Goal: Task Accomplishment & Management: Complete application form

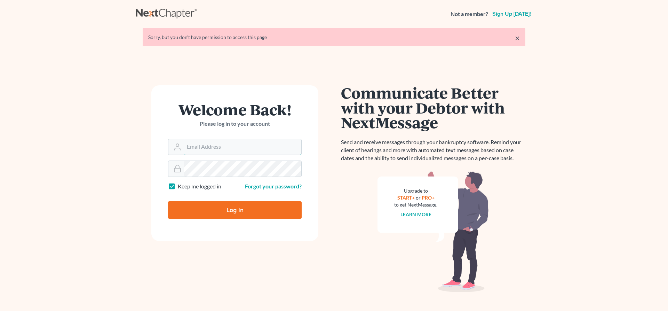
type input "[EMAIL_ADDRESS][DOMAIN_NAME]"
type input "Thinking..."
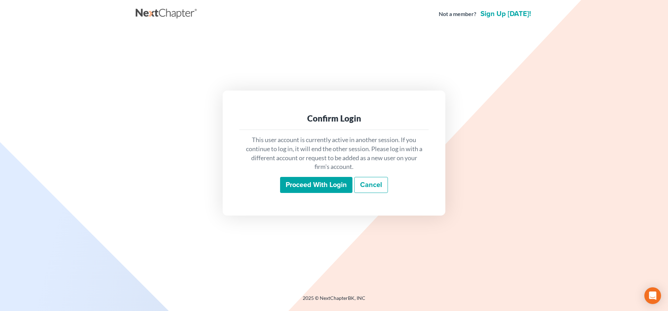
click at [300, 184] on input "Proceed with login" at bounding box center [316, 185] width 72 height 16
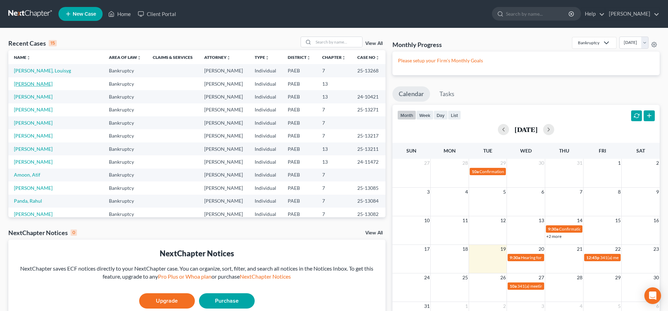
click at [35, 82] on link "[PERSON_NAME]" at bounding box center [33, 84] width 39 height 6
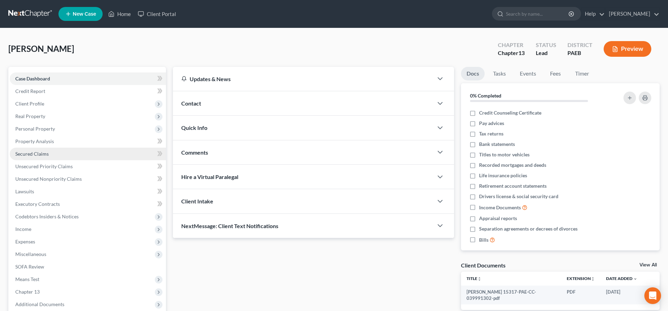
scroll to position [71, 0]
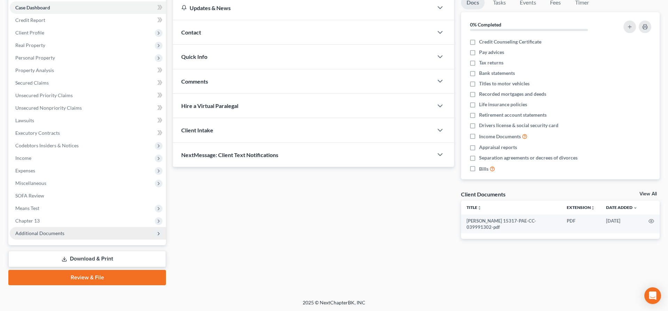
click at [40, 233] on span "Additional Documents" at bounding box center [39, 233] width 49 height 6
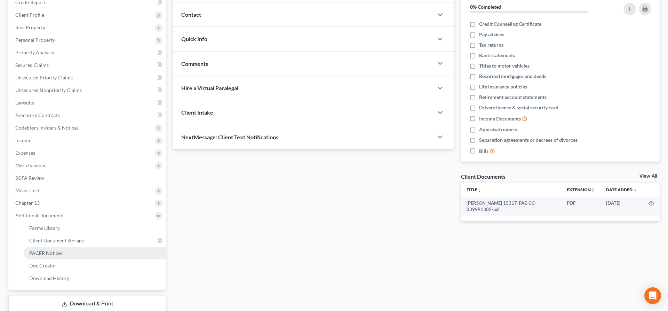
scroll to position [107, 0]
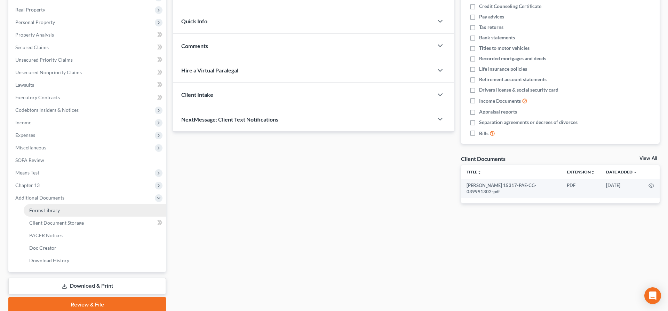
click at [58, 210] on span "Forms Library" at bounding box center [44, 210] width 31 height 6
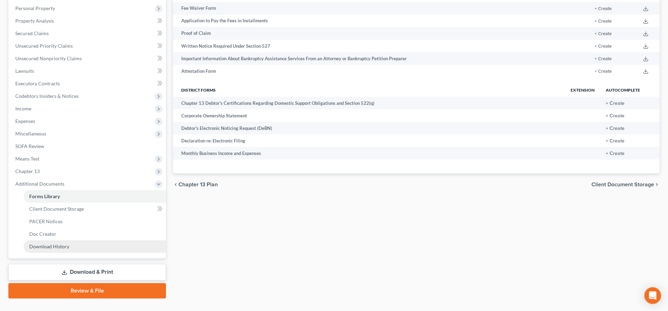
scroll to position [134, 0]
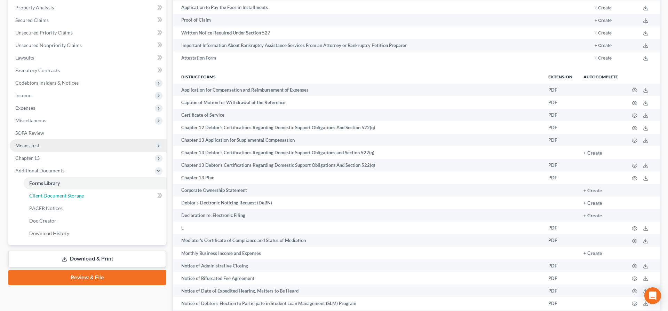
click at [70, 197] on span "Client Document Storage" at bounding box center [56, 196] width 55 height 6
select select "2"
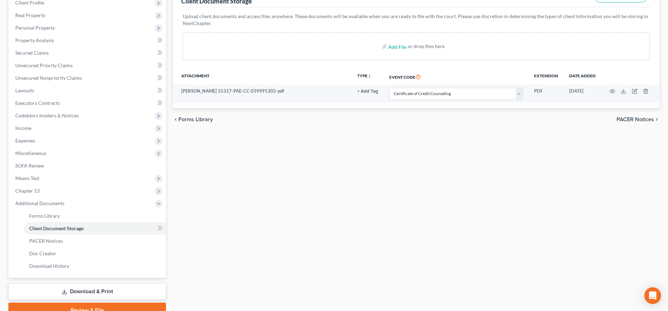
scroll to position [107, 0]
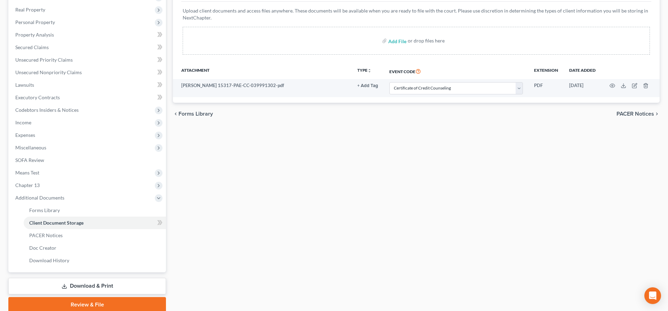
click at [88, 298] on link "Review & File" at bounding box center [87, 304] width 158 height 15
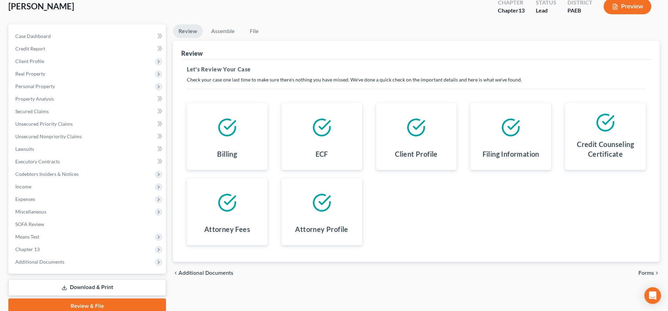
scroll to position [71, 0]
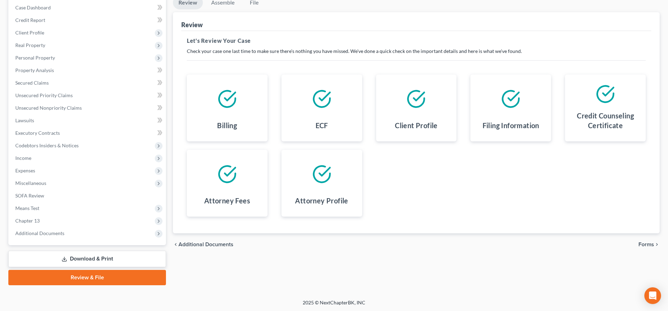
click at [651, 243] on span "Forms" at bounding box center [647, 245] width 16 height 6
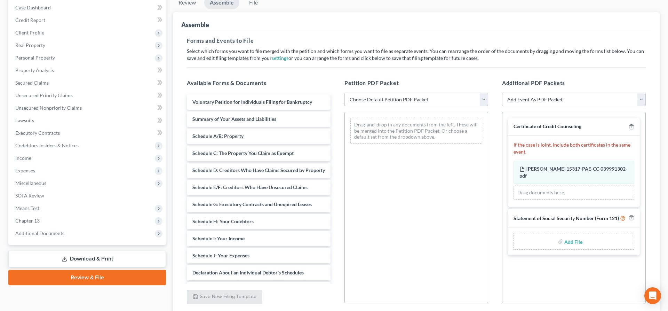
click at [345, 93] on select "Choose Default Petition PDF Packet Emergency Filing (Voluntary Petition and Cre…" at bounding box center [417, 100] width 144 height 14
select select "2"
click option "lsr_13" at bounding box center [0, 0] width 0 height 0
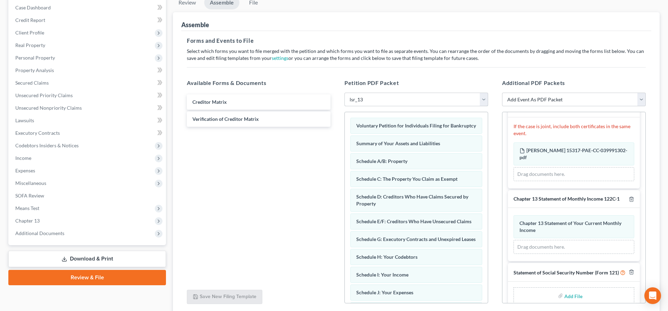
scroll to position [31, 0]
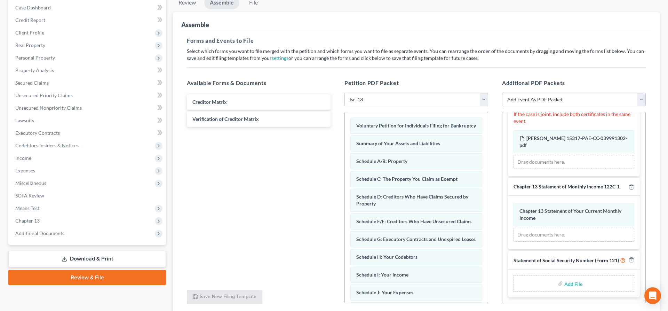
click at [572, 283] on input "file" at bounding box center [573, 283] width 17 height 13
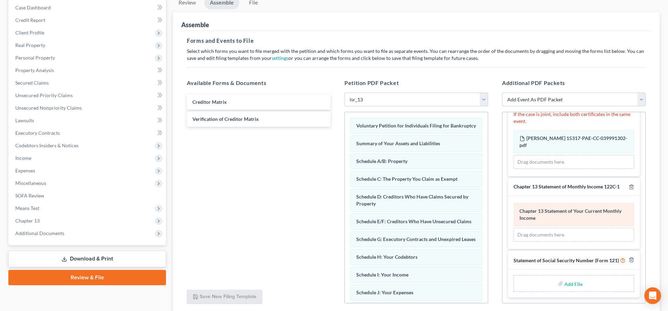
type input "C:\fakepath\SS.pdf"
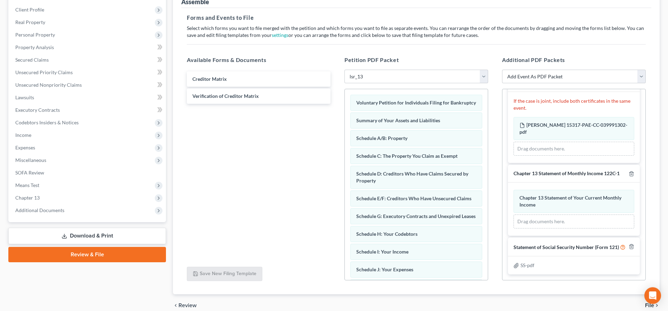
scroll to position [107, 0]
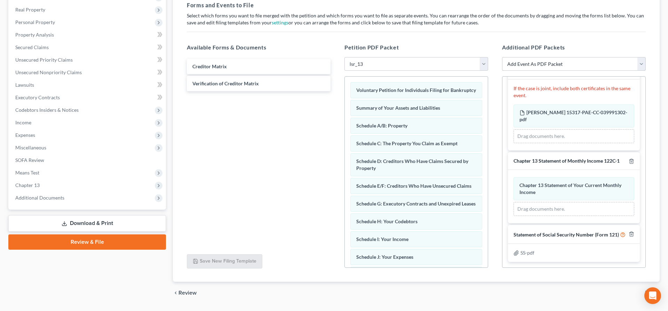
click at [581, 65] on select "Add Event As PDF Packet Amended Matrix List of Creditors (Fee) Certificate of C…" at bounding box center [574, 64] width 144 height 14
click at [50, 272] on div "Case Dashboard Payments Invoices Payments Payments Credit Report Client Profile" at bounding box center [87, 132] width 165 height 344
click at [502, 57] on select "Add Event As PDF Packet Amended Matrix List of Creditors (Fee) Certificate of C…" at bounding box center [574, 64] width 144 height 14
select select "3"
click option "Chapter 13 Plan" at bounding box center [0, 0] width 0 height 0
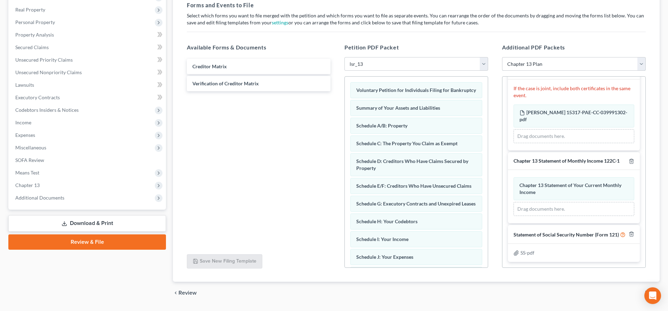
select select
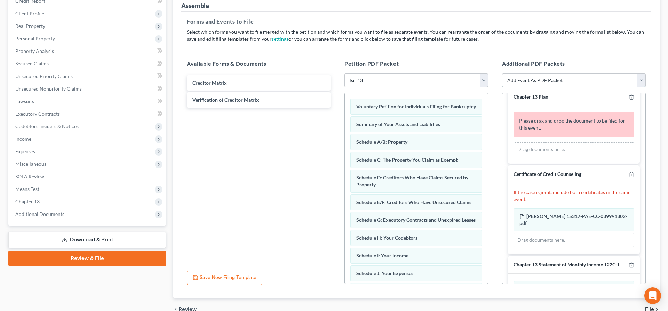
scroll to position [0, 0]
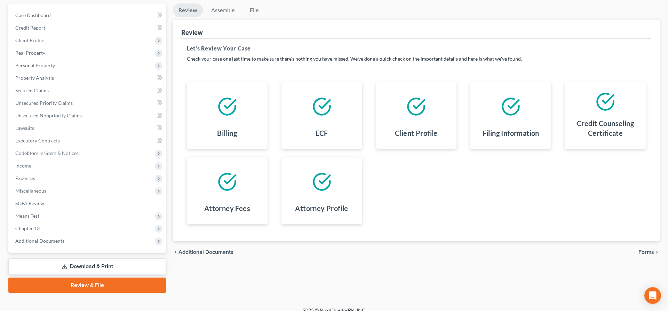
scroll to position [71, 0]
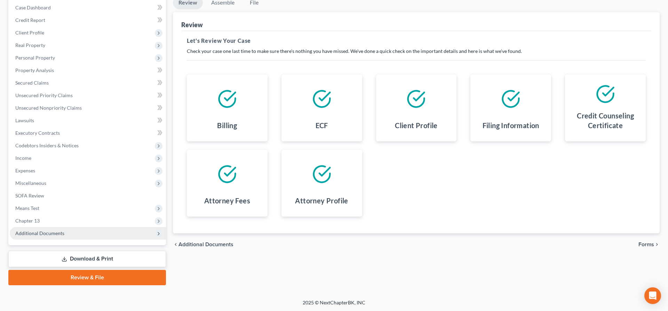
click at [41, 233] on span "Additional Documents" at bounding box center [39, 233] width 49 height 6
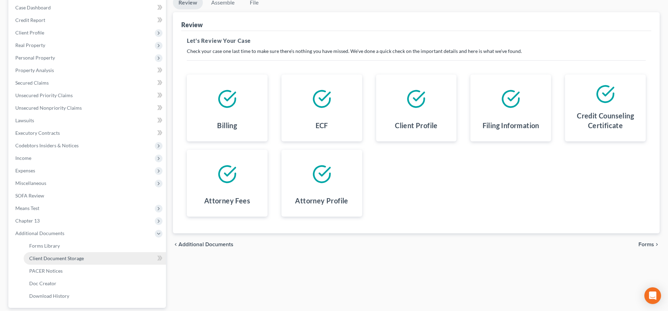
click at [57, 257] on span "Client Document Storage" at bounding box center [56, 258] width 55 height 6
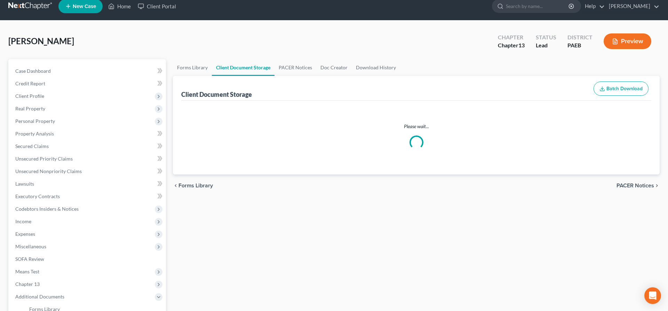
select select "2"
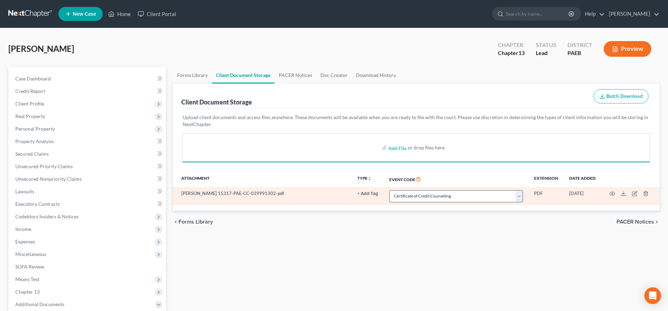
select select "2"
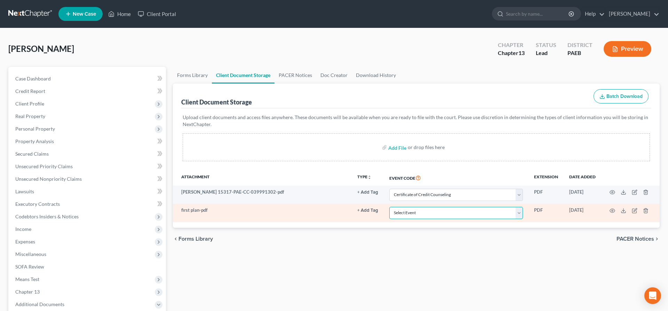
click at [454, 216] on select "Select Event Amended Matrix List of Creditors (Fee) Application to Have the Cha…" at bounding box center [457, 213] width 134 height 12
select select "8"
click option "Chapter 13 Plan" at bounding box center [0, 0] width 0 height 0
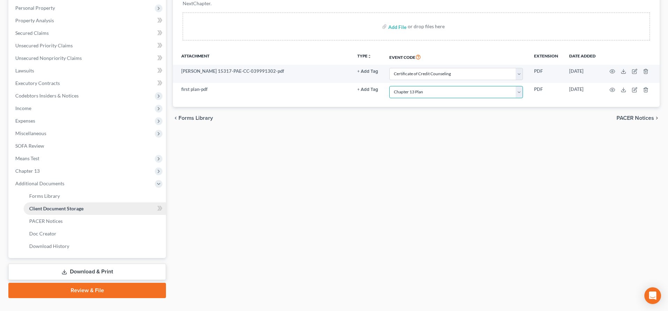
scroll to position [134, 0]
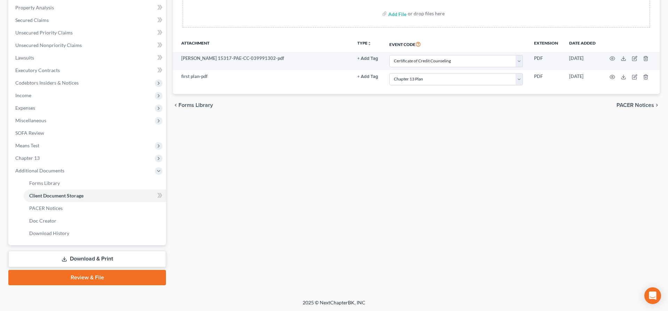
click at [83, 276] on link "Review & File" at bounding box center [87, 277] width 158 height 15
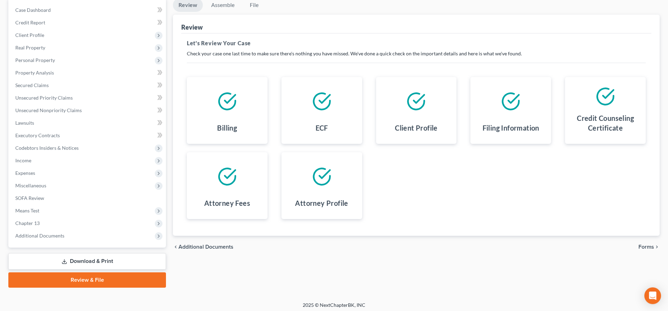
scroll to position [71, 0]
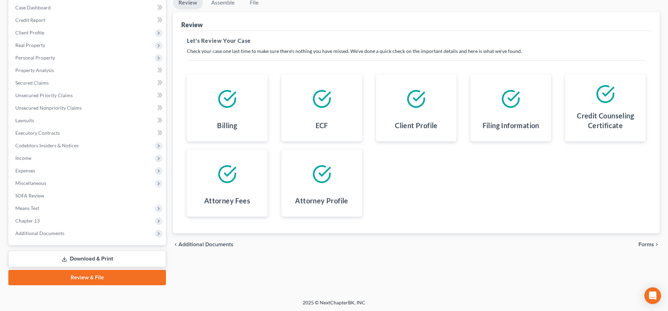
click at [641, 242] on span "Forms" at bounding box center [647, 245] width 16 height 6
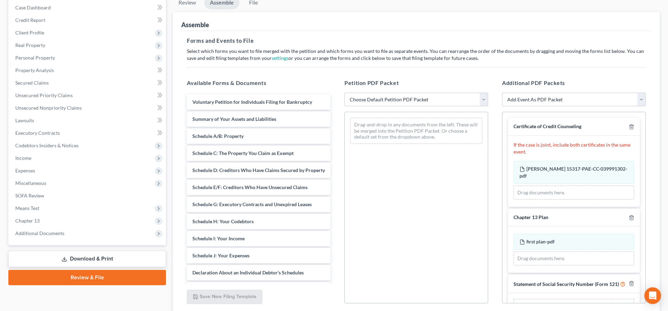
click at [345, 93] on select "Choose Default Petition PDF Packet Emergency Filing (Voluntary Petition and Cre…" at bounding box center [417, 100] width 144 height 14
click option "Chapter 13 Template" at bounding box center [0, 0] width 0 height 0
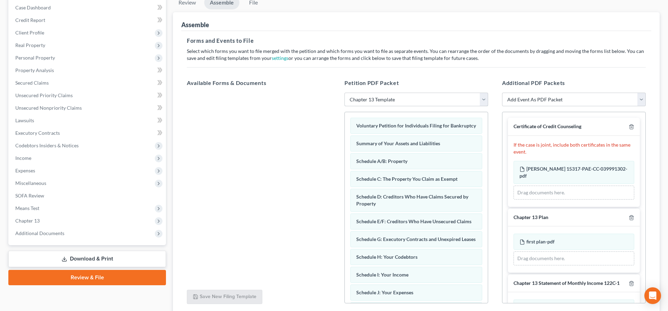
click at [345, 93] on select "Choose Default Petition PDF Packet Emergency Filing (Voluntary Petition and Cre…" at bounding box center [417, 100] width 144 height 14
select select "2"
click option "lsr_13" at bounding box center [0, 0] width 0 height 0
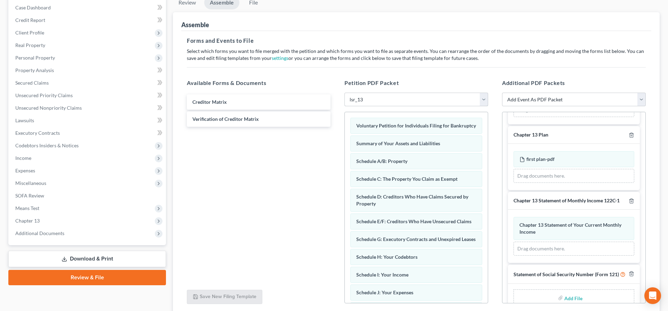
scroll to position [96, 0]
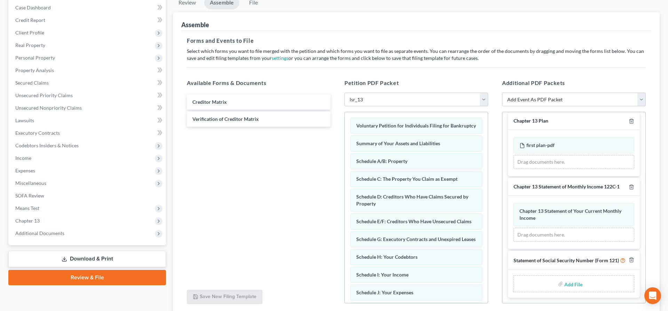
click at [571, 282] on input "file" at bounding box center [573, 283] width 17 height 13
type input "C:\fakepath\SS.pdf"
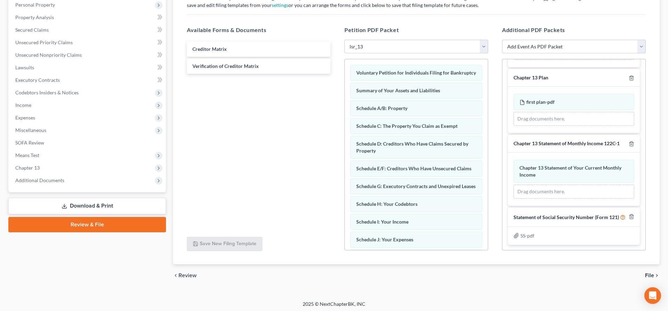
scroll to position [126, 0]
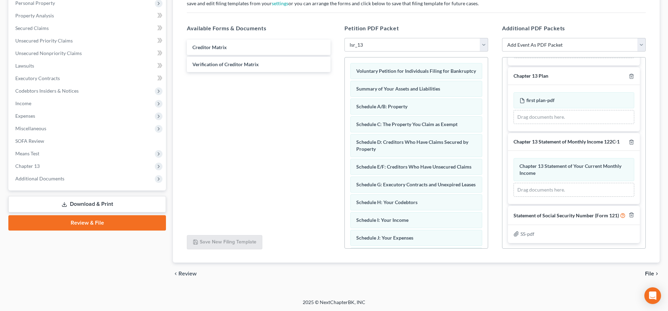
click at [656, 272] on icon "chevron_right" at bounding box center [658, 274] width 6 height 6
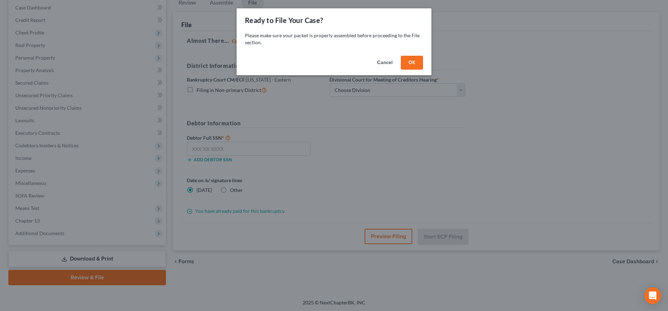
click at [383, 59] on button "Cancel" at bounding box center [385, 63] width 26 height 14
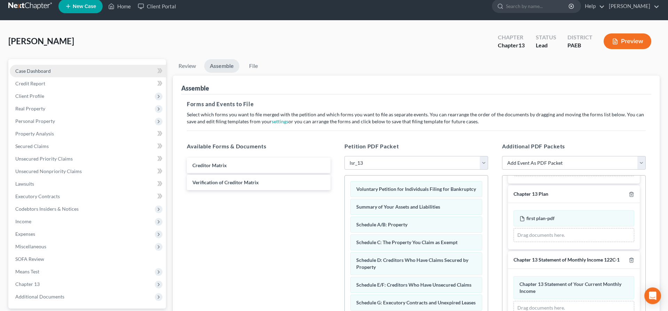
scroll to position [0, 0]
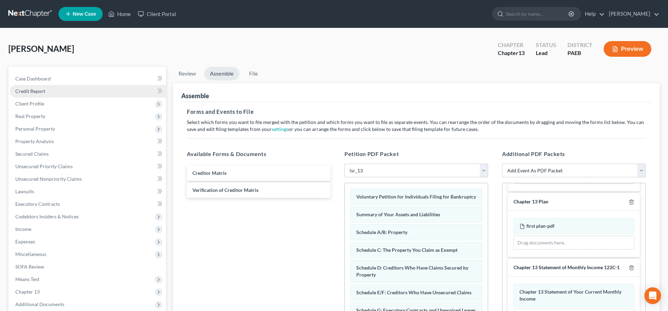
click at [30, 89] on span "Credit Report" at bounding box center [30, 91] width 30 height 6
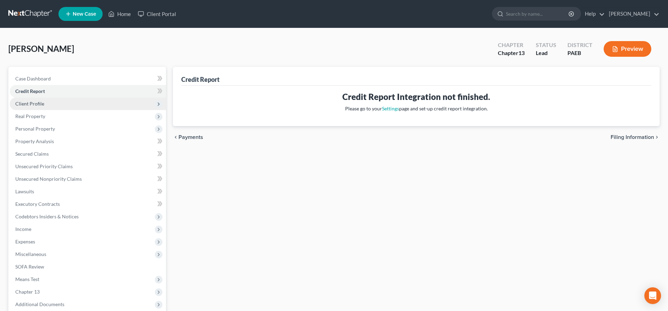
click at [35, 100] on span "Client Profile" at bounding box center [88, 103] width 156 height 13
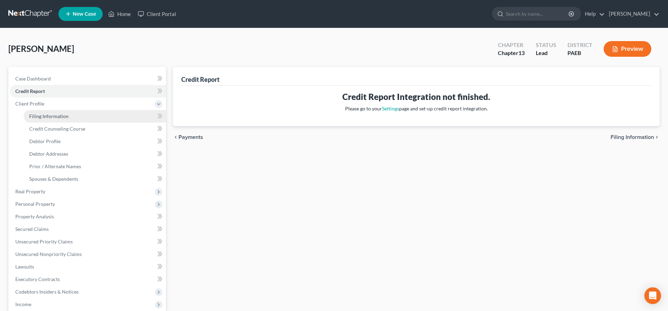
click at [53, 112] on link "Filing Information" at bounding box center [95, 116] width 142 height 13
select select "1"
select select "0"
select select "3"
select select "39"
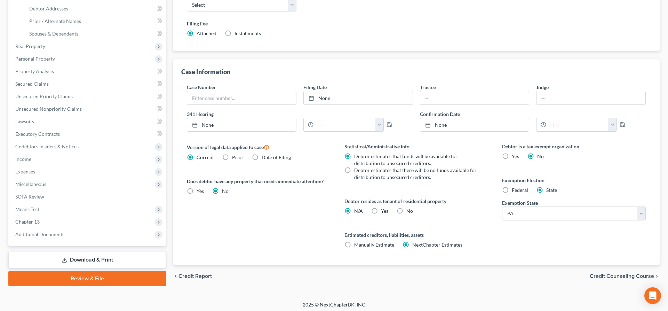
scroll to position [148, 0]
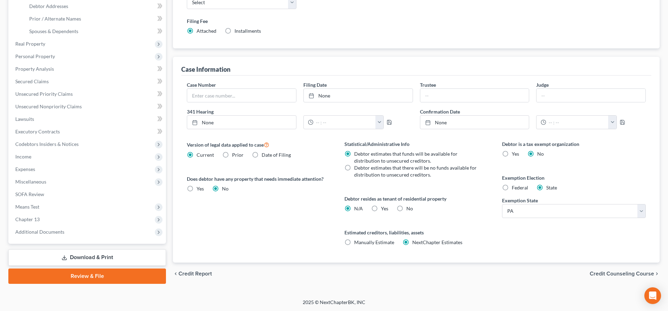
click at [604, 271] on span "Credit Counseling Course" at bounding box center [622, 274] width 64 height 6
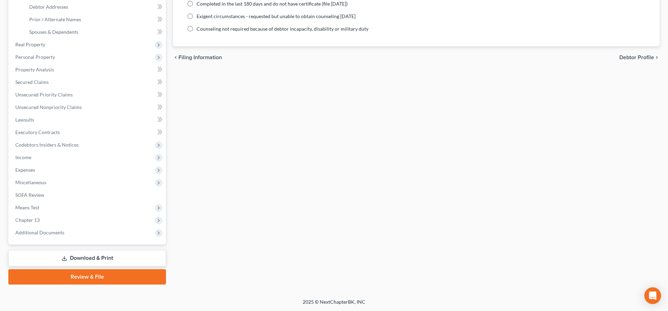
scroll to position [146, 0]
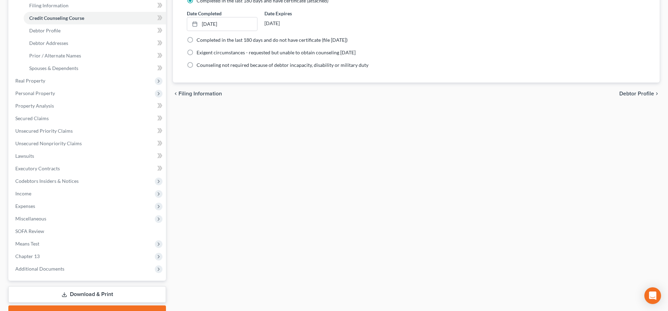
click at [645, 93] on span "Debtor Profile" at bounding box center [637, 94] width 35 height 6
select select "0"
select select "4"
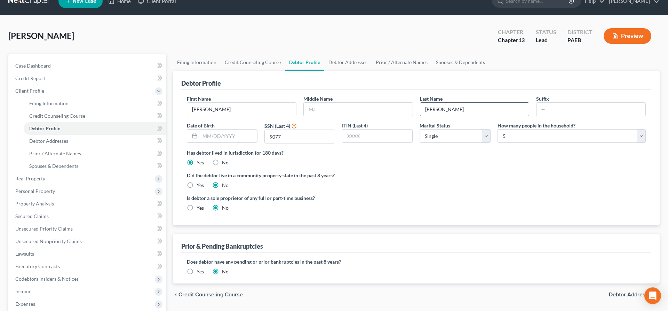
radio input "true"
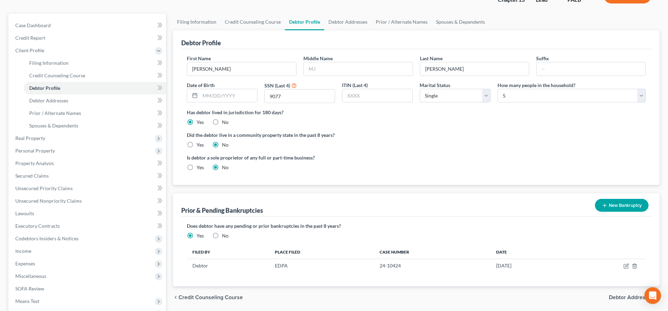
scroll to position [71, 0]
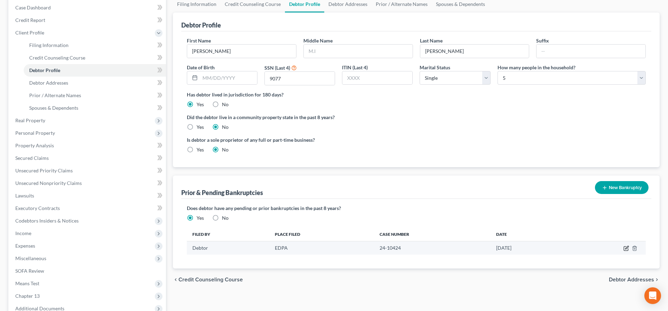
click at [625, 248] on icon "button" at bounding box center [626, 248] width 4 height 4
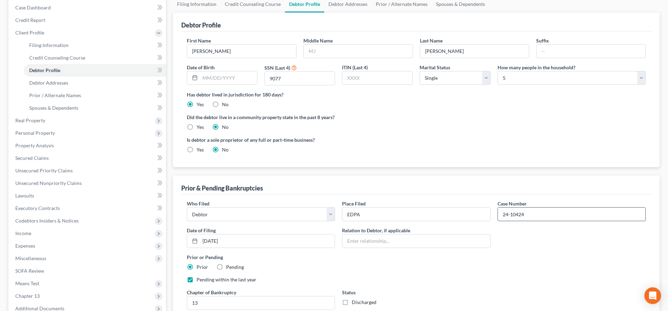
click at [529, 213] on input "24-10424" at bounding box center [572, 213] width 148 height 13
type input "24-10421-amc"
click at [592, 18] on div "Debtor Profile" at bounding box center [416, 22] width 470 height 19
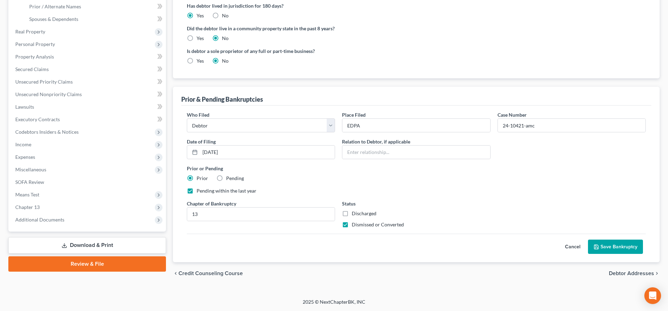
click at [602, 246] on button "Save Bankruptcy" at bounding box center [615, 247] width 55 height 15
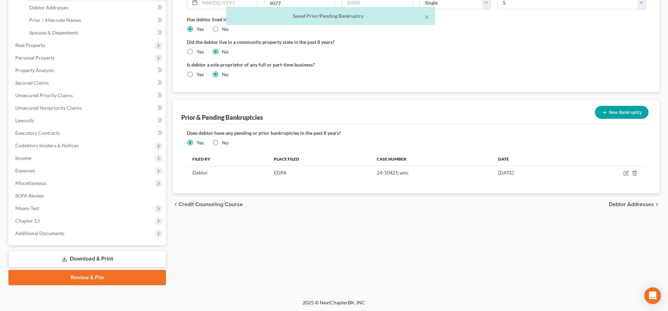
click at [90, 276] on link "Review & File" at bounding box center [87, 277] width 158 height 15
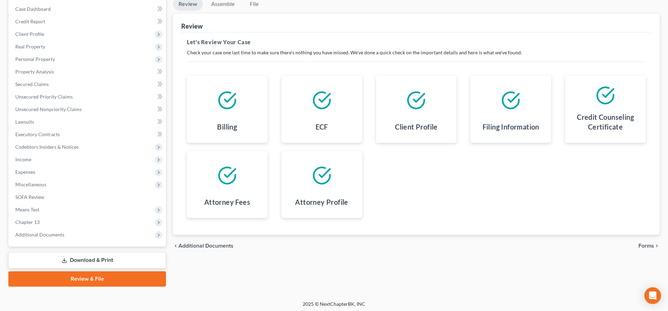
scroll to position [71, 0]
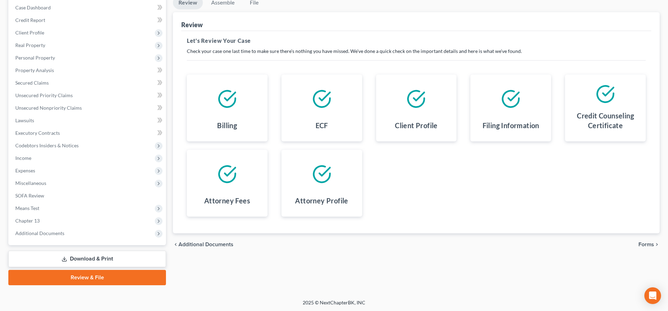
click at [647, 245] on span "Forms" at bounding box center [647, 245] width 16 height 6
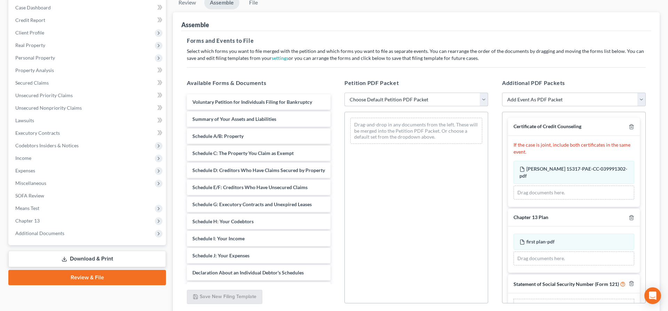
select select "2"
click option "lsr_13" at bounding box center [0, 0] width 0 height 0
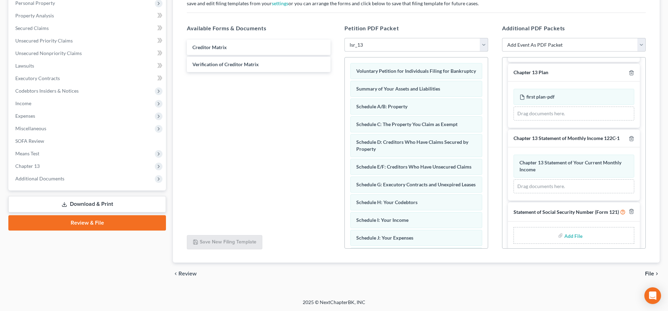
scroll to position [96, 0]
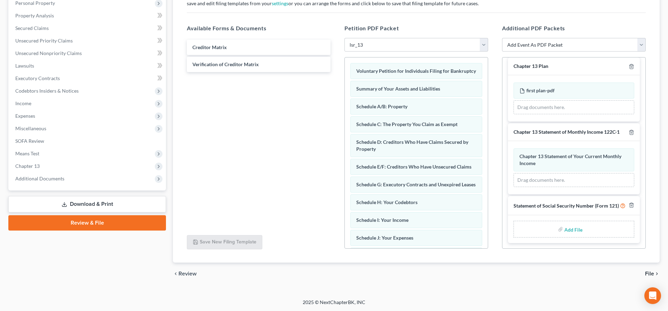
click at [566, 230] on input "file" at bounding box center [573, 229] width 17 height 13
type input "C:\fakepath\SS.pdf"
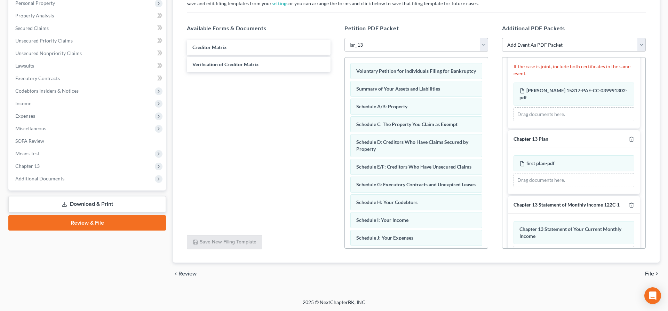
scroll to position [27, 0]
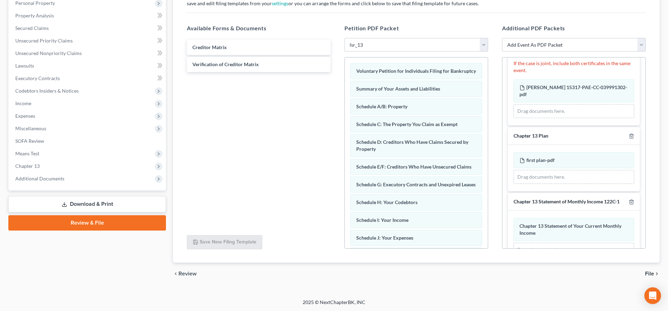
click at [655, 275] on icon "chevron_right" at bounding box center [658, 274] width 6 height 6
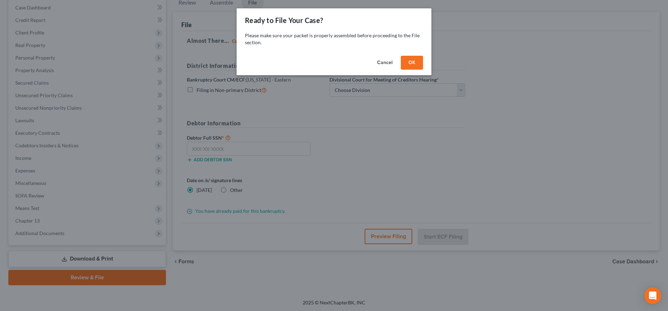
click at [379, 94] on div "Ready to File Your Case? Please make sure your packet is properly assembled bef…" at bounding box center [334, 155] width 668 height 311
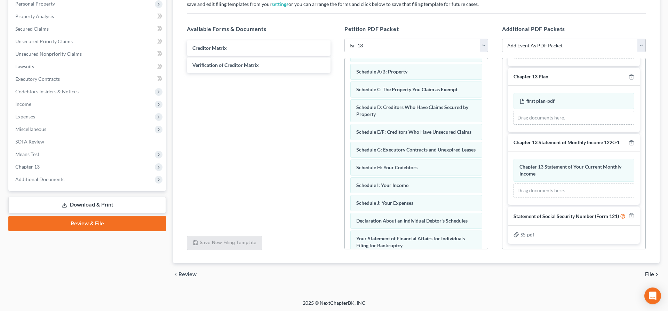
scroll to position [126, 0]
click at [652, 274] on span "File" at bounding box center [649, 274] width 9 height 6
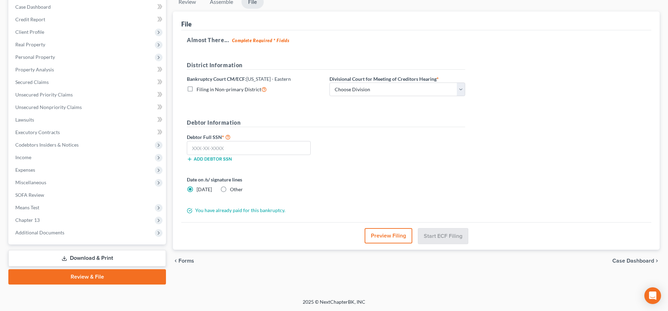
scroll to position [71, 0]
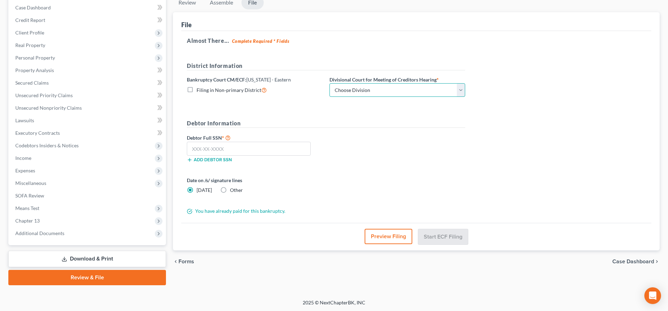
click at [330, 83] on select "Choose Division [GEOGRAPHIC_DATA] Reading" at bounding box center [398, 90] width 136 height 14
select select "0"
click option "[GEOGRAPHIC_DATA]" at bounding box center [0, 0] width 0 height 0
click at [230, 191] on label "Other" at bounding box center [236, 190] width 13 height 7
click at [233, 191] on input "Other" at bounding box center [235, 189] width 5 height 5
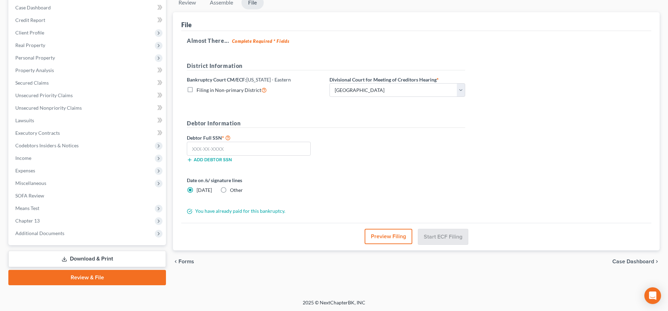
radio input "true"
radio input "false"
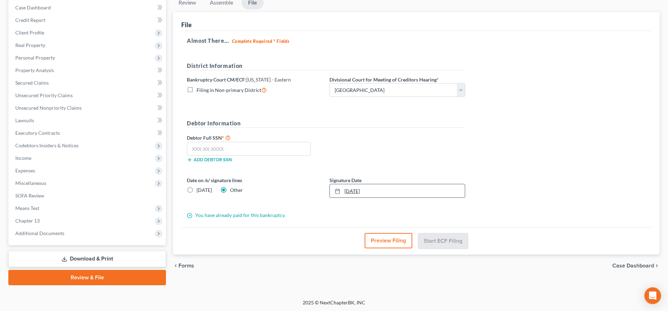
click at [360, 191] on link "[DATE]" at bounding box center [397, 190] width 135 height 13
drag, startPoint x: 231, startPoint y: 149, endPoint x: 244, endPoint y: 148, distance: 13.6
click at [231, 149] on input "text" at bounding box center [249, 149] width 124 height 14
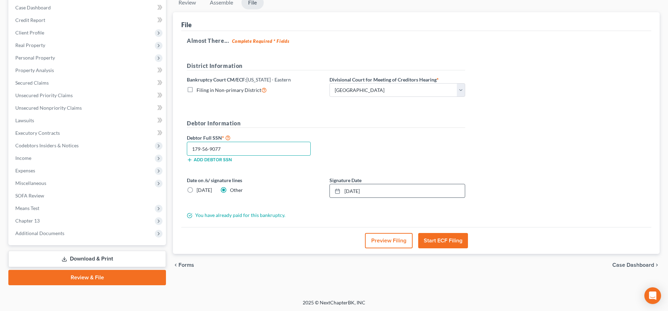
type input "179-56-9077"
click at [452, 240] on button "Start ECF Filing" at bounding box center [443, 240] width 50 height 15
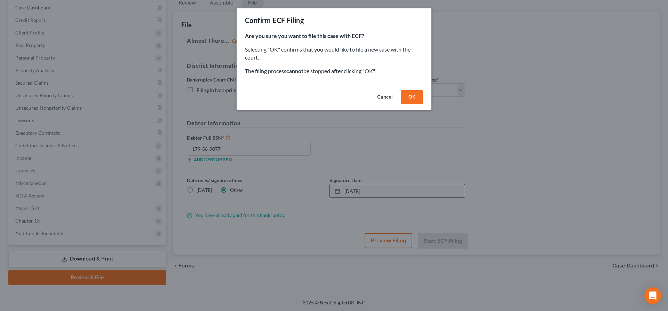
click at [410, 93] on button "OK" at bounding box center [412, 97] width 22 height 14
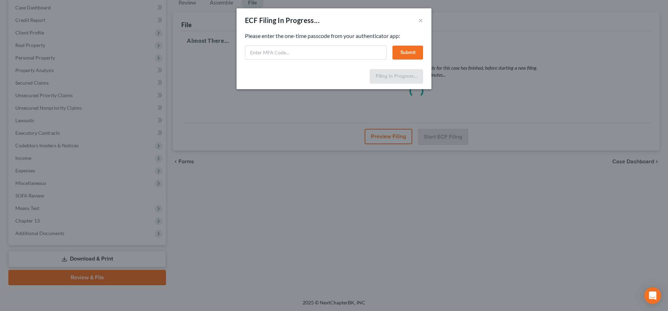
select select "0"
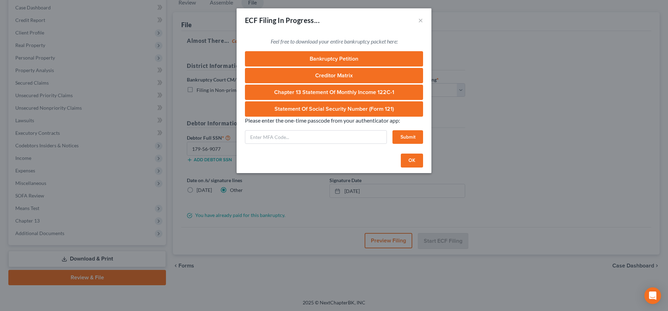
click at [413, 156] on button "OK" at bounding box center [412, 161] width 22 height 14
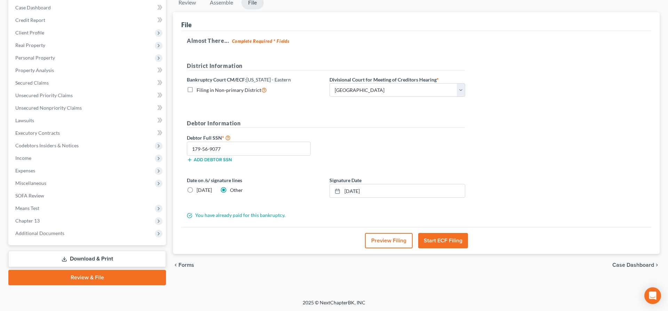
click at [444, 243] on button "Start ECF Filing" at bounding box center [443, 240] width 50 height 15
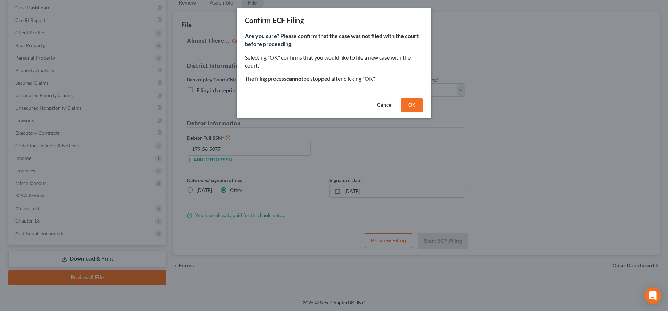
click at [412, 104] on button "OK" at bounding box center [412, 105] width 22 height 14
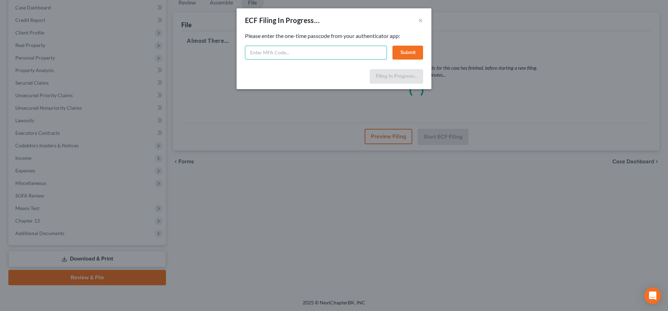
click at [297, 51] on input "text" at bounding box center [316, 53] width 142 height 14
type input "6"
type input "892042"
click at [413, 58] on button "Submit" at bounding box center [408, 53] width 31 height 14
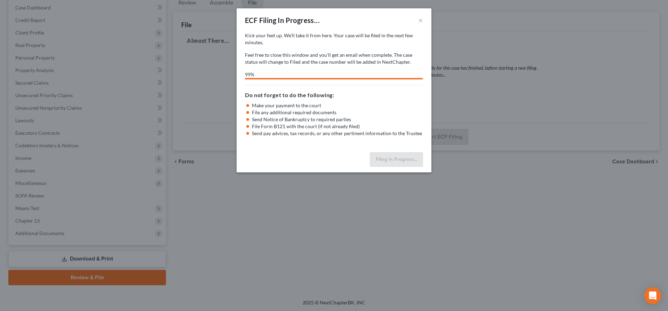
select select "0"
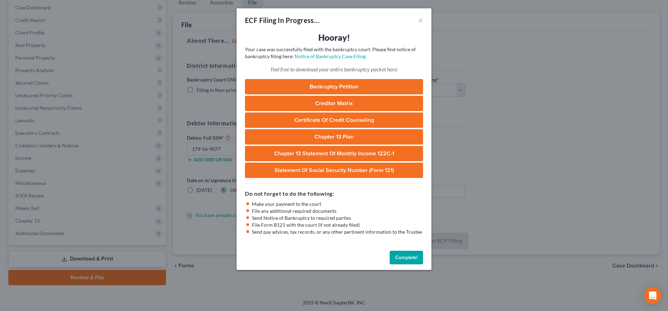
click at [562, 291] on div "ECF Filing In Progress... × Hooray! Your case was successfully filed with the b…" at bounding box center [334, 155] width 668 height 311
click at [408, 256] on button "Complete!" at bounding box center [406, 258] width 33 height 14
